Goal: Information Seeking & Learning: Find specific fact

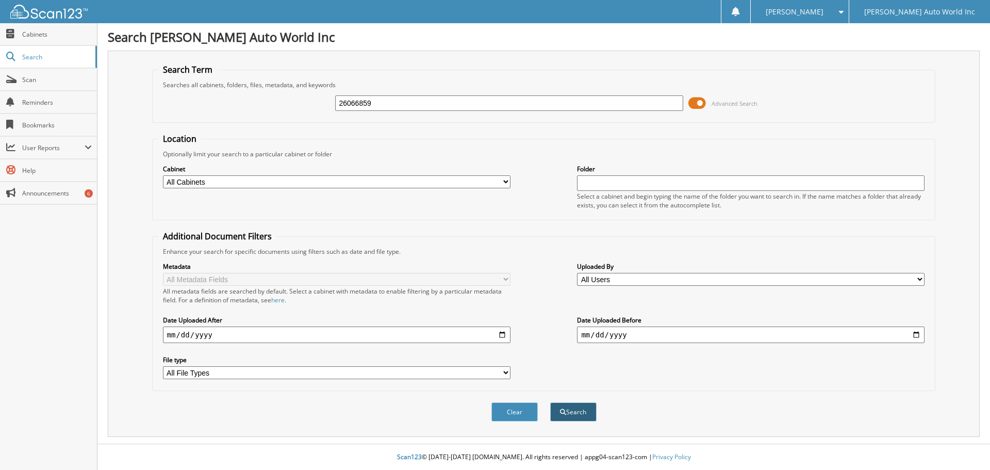
type input "26066859"
click at [573, 418] on button "Search" at bounding box center [573, 411] width 46 height 19
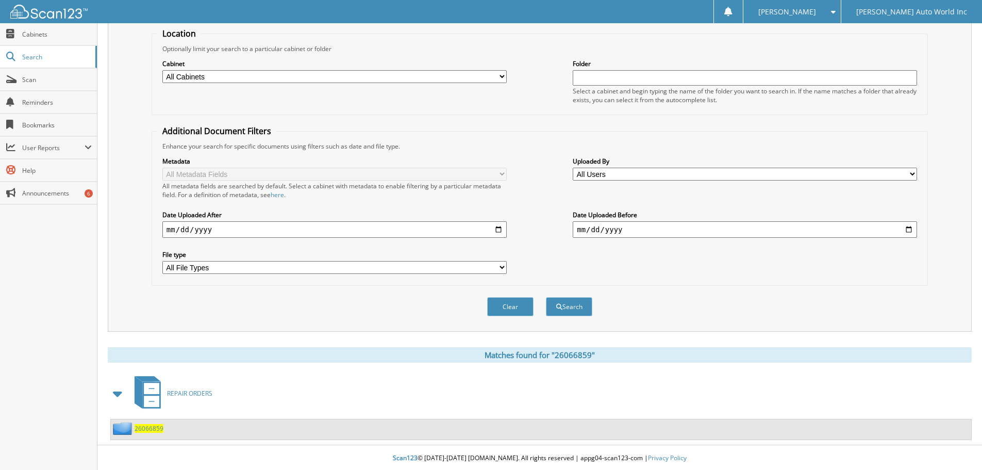
scroll to position [107, 0]
click at [157, 427] on span "26066859" at bounding box center [149, 427] width 29 height 9
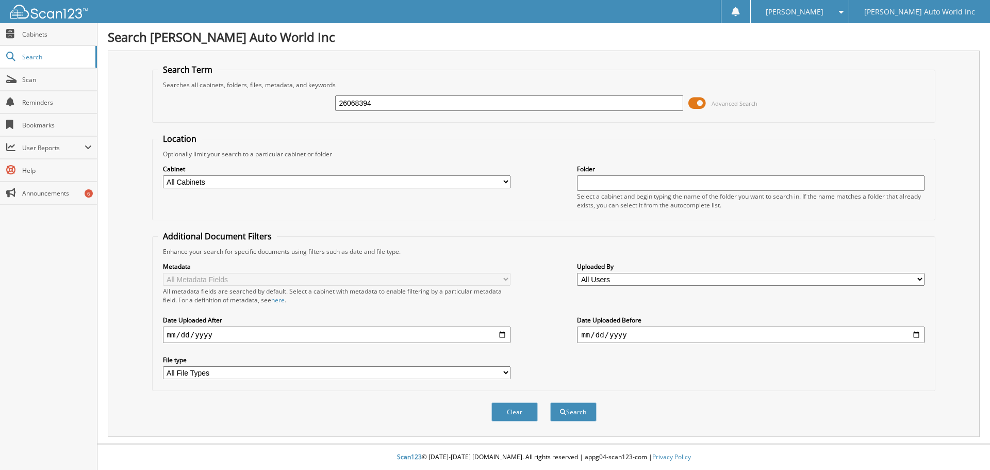
type input "26068394"
click at [550, 402] on button "Search" at bounding box center [573, 411] width 46 height 19
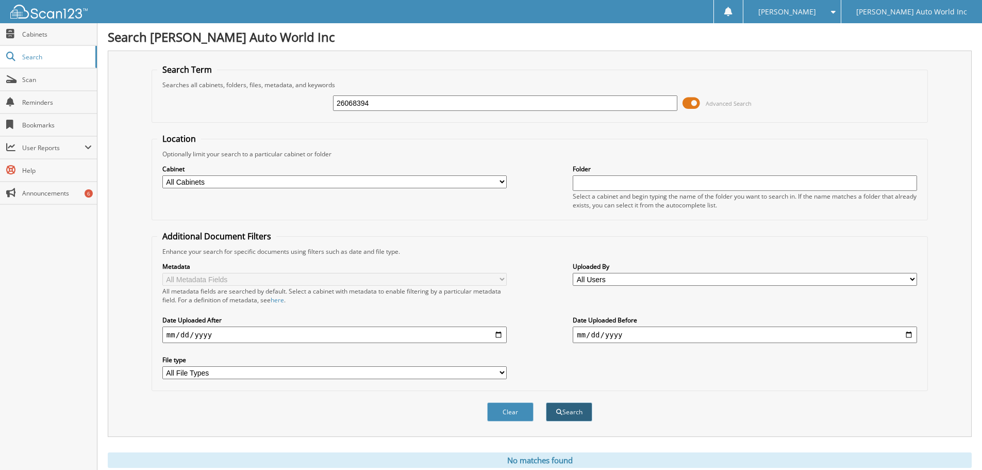
click at [573, 407] on button "Search" at bounding box center [569, 411] width 46 height 19
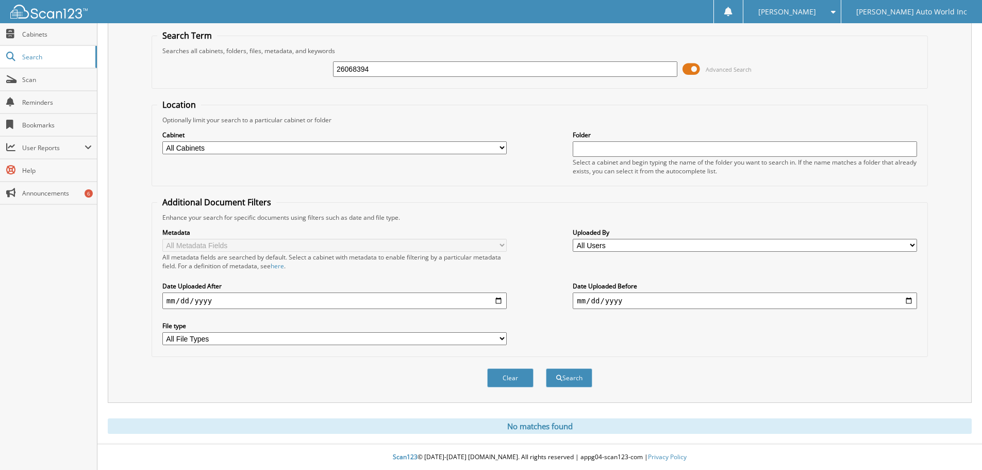
click at [694, 69] on span at bounding box center [692, 68] width 18 height 15
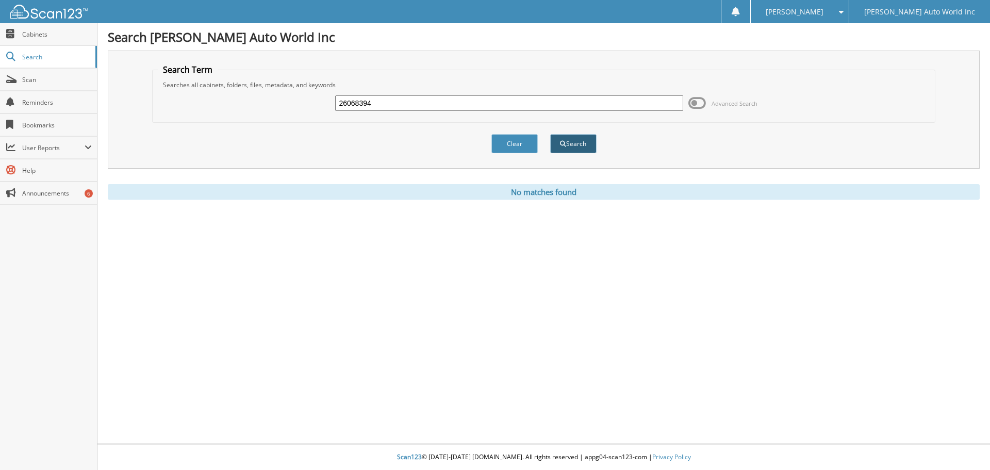
click at [577, 144] on button "Search" at bounding box center [573, 143] width 46 height 19
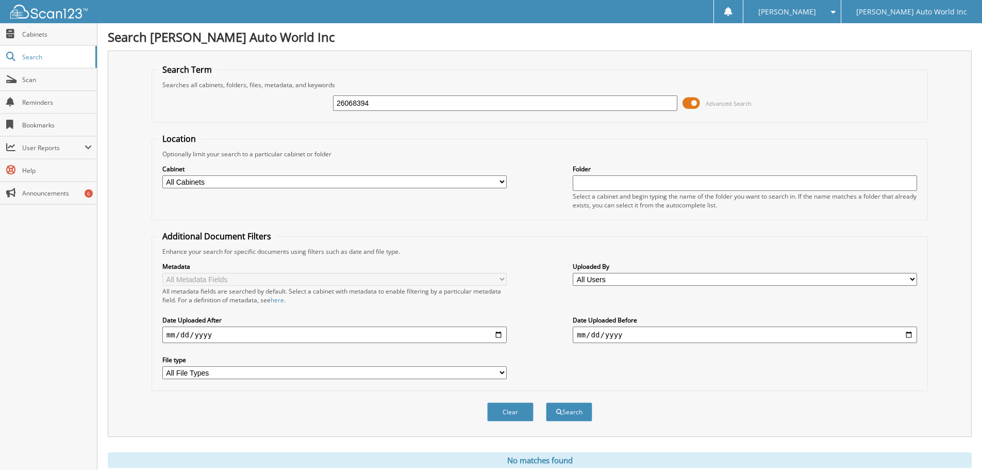
scroll to position [35, 0]
